Goal: Information Seeking & Learning: Learn about a topic

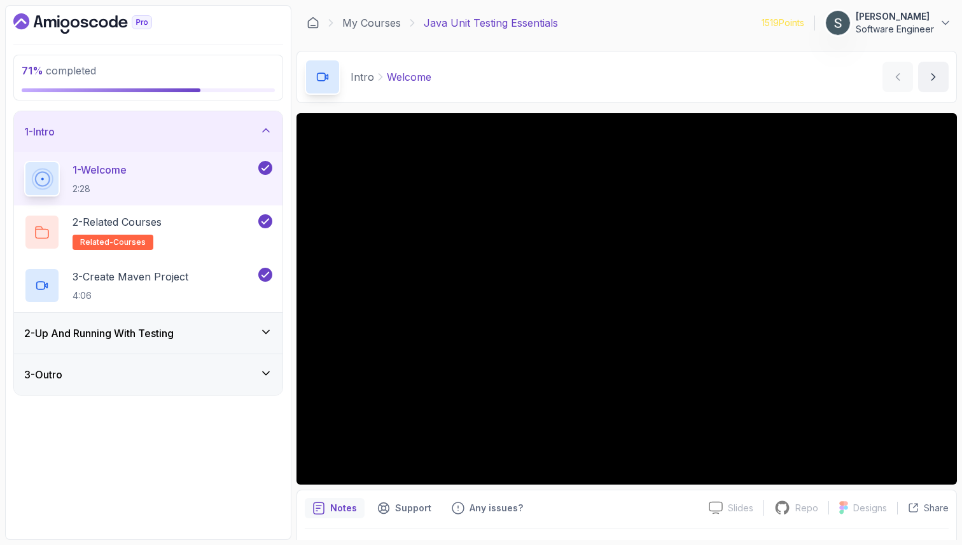
click at [160, 334] on h3 "2 - Up And Running With Testing" at bounding box center [98, 333] width 149 height 15
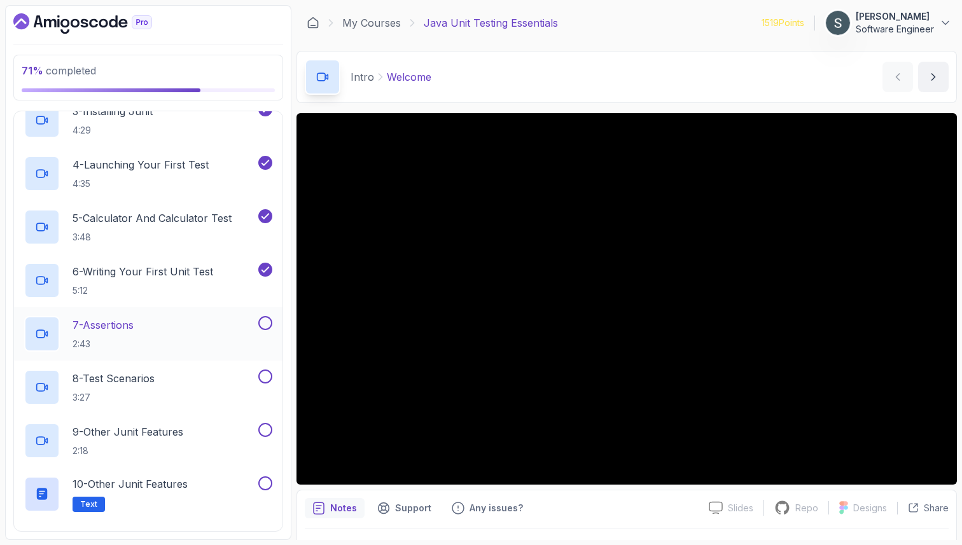
scroll to position [214, 0]
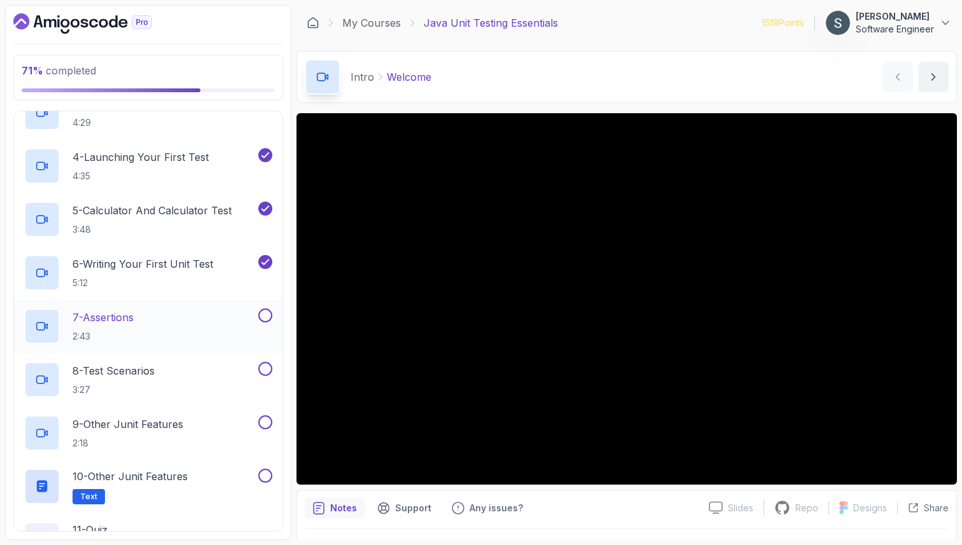
click at [127, 319] on p "7 - Assertions" at bounding box center [103, 317] width 61 height 15
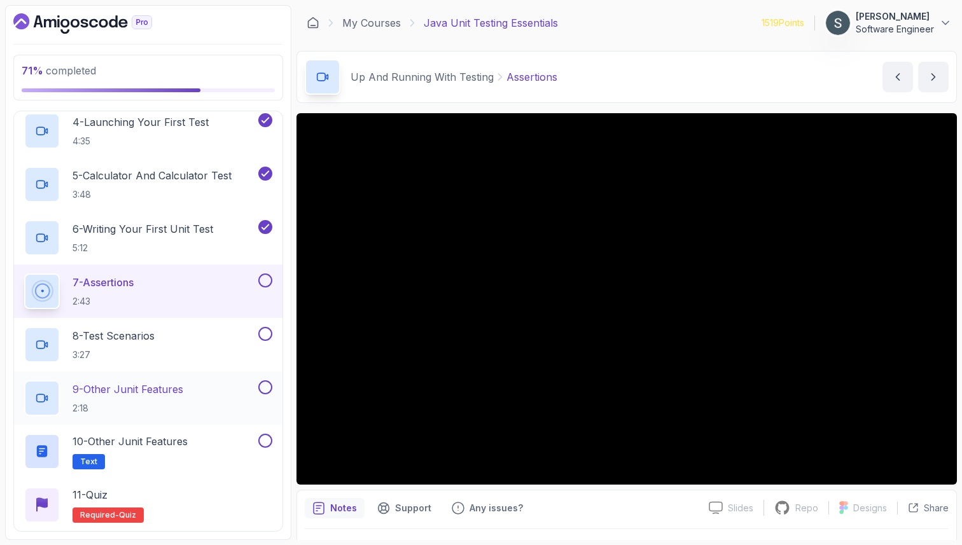
scroll to position [291, 0]
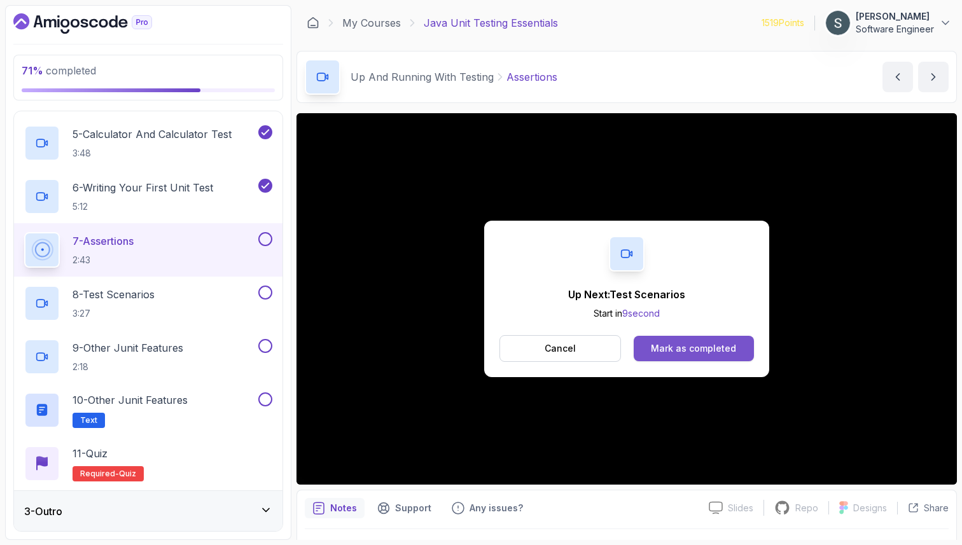
click at [681, 349] on div "Mark as completed" at bounding box center [693, 348] width 85 height 13
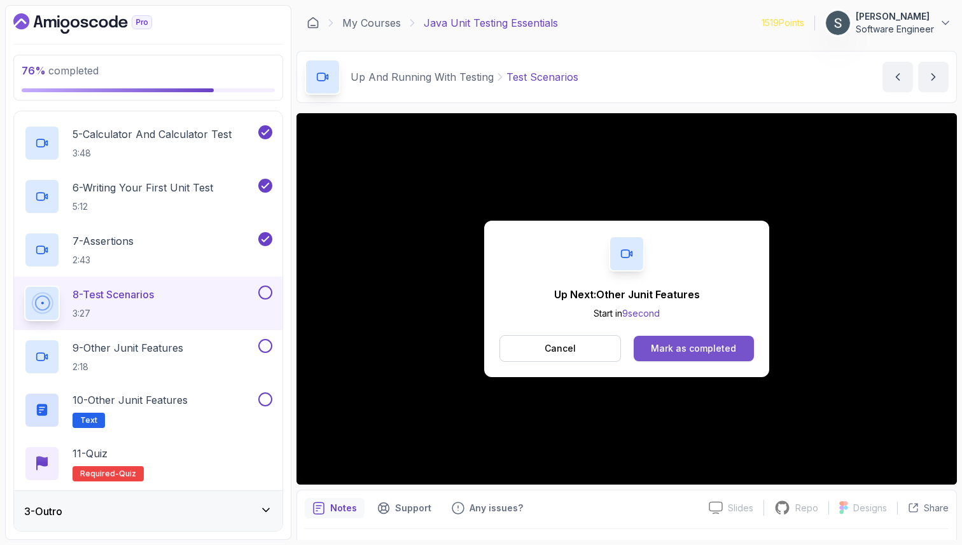
click at [660, 346] on div "Mark as completed" at bounding box center [693, 348] width 85 height 13
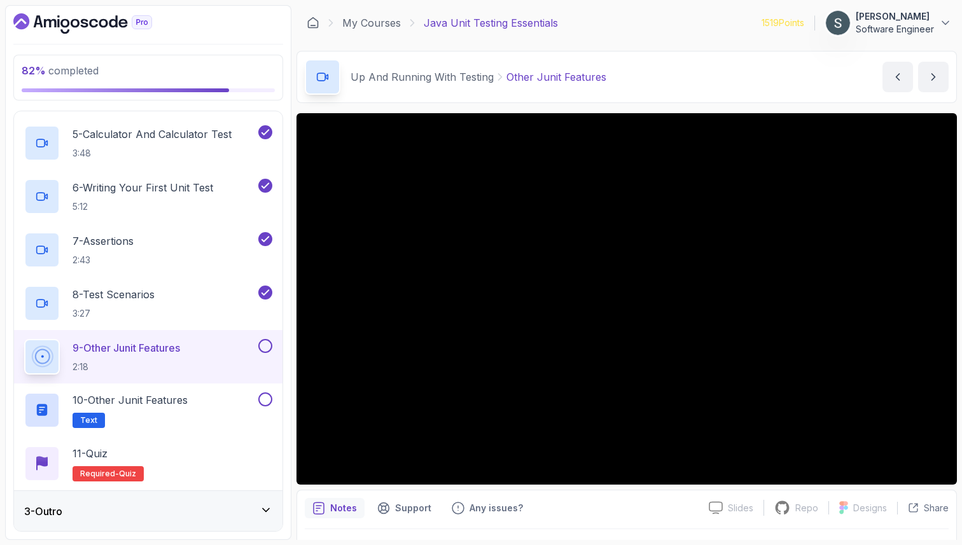
scroll to position [33, 0]
